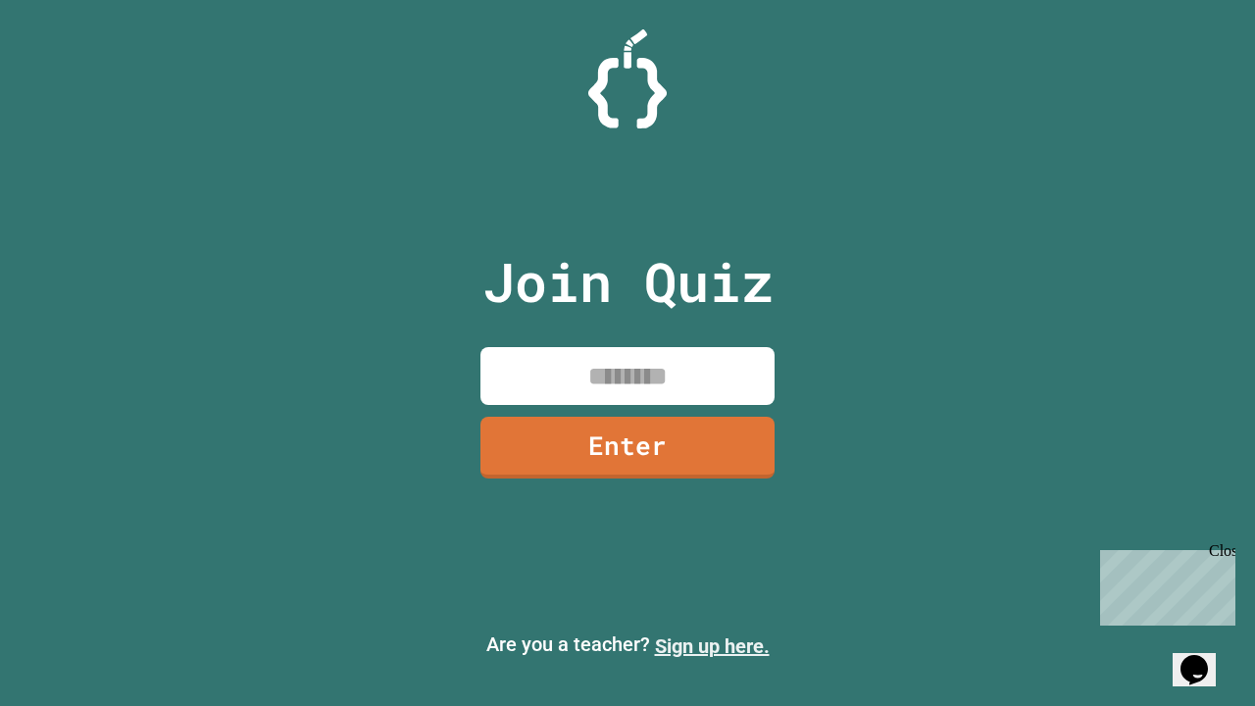
click at [712, 646] on link "Sign up here." at bounding box center [712, 646] width 115 height 24
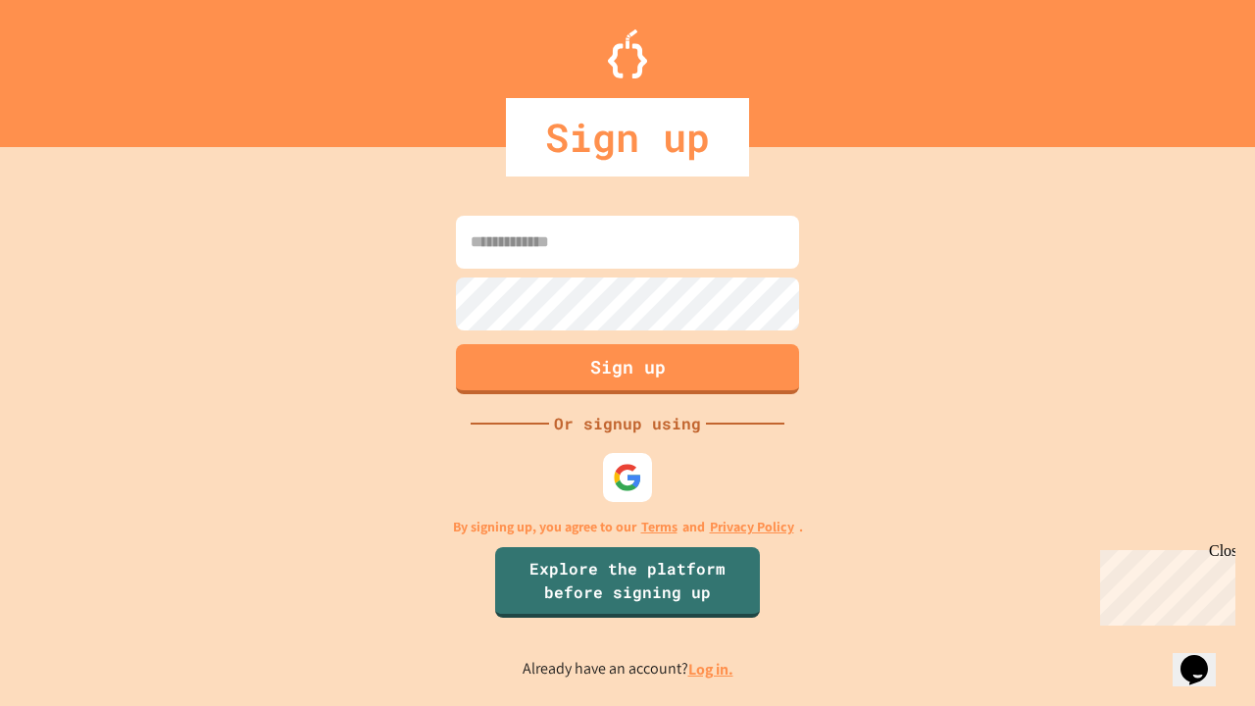
click at [712, 669] on link "Log in." at bounding box center [710, 669] width 45 height 21
